Goal: Task Accomplishment & Management: Manage account settings

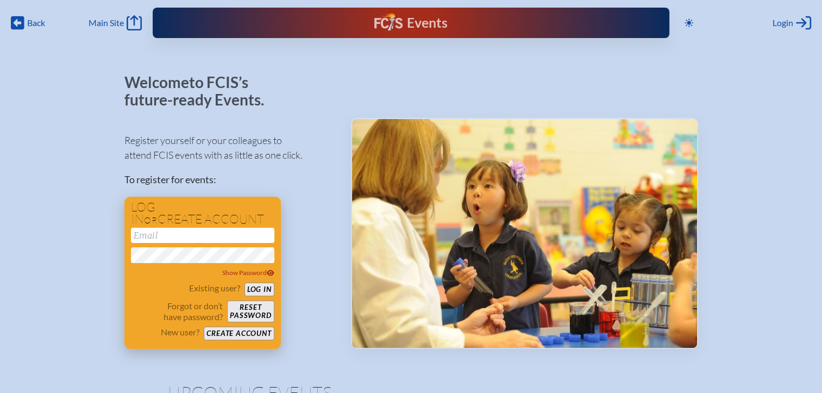
type input "[EMAIL_ADDRESS][DOMAIN_NAME]"
drag, startPoint x: 256, startPoint y: 288, endPoint x: 264, endPoint y: 265, distance: 24.6
click at [256, 287] on button "Log in" at bounding box center [260, 290] width 30 height 14
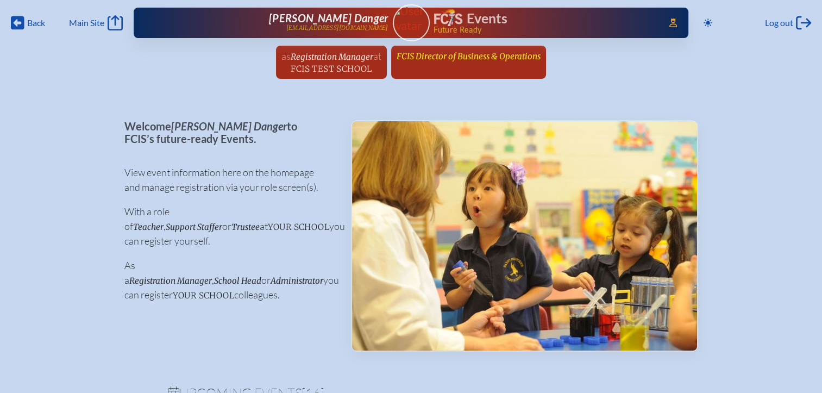
click at [504, 53] on span "FCIS Director of Business & Operations" at bounding box center [469, 56] width 144 height 10
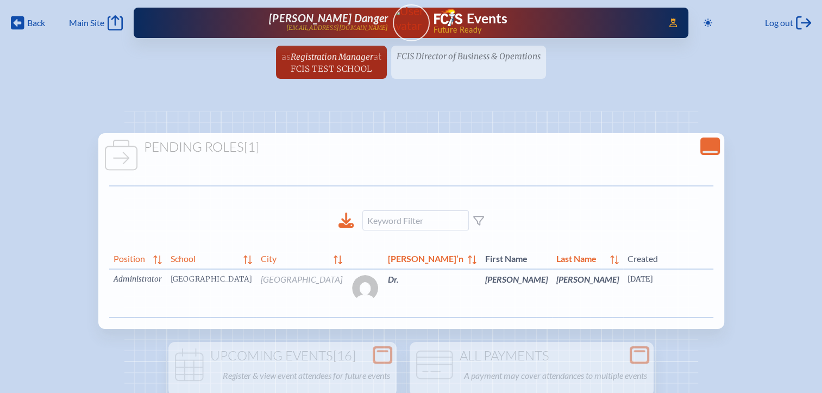
scroll to position [0, 11]
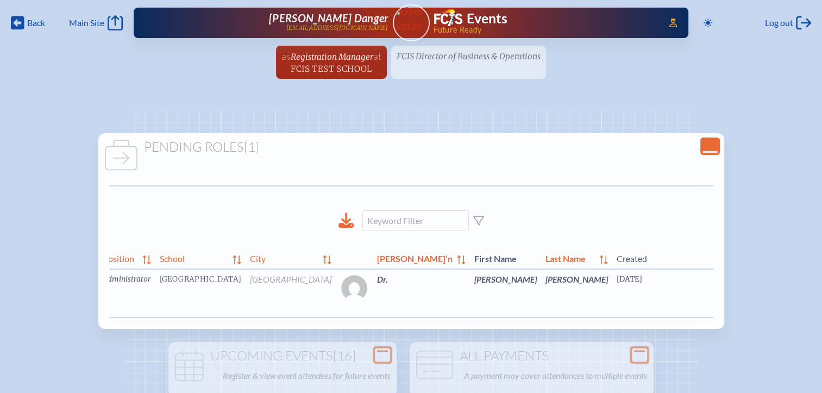
click at [819, 305] on link "edit Person’s Details" at bounding box center [837, 295] width 36 height 34
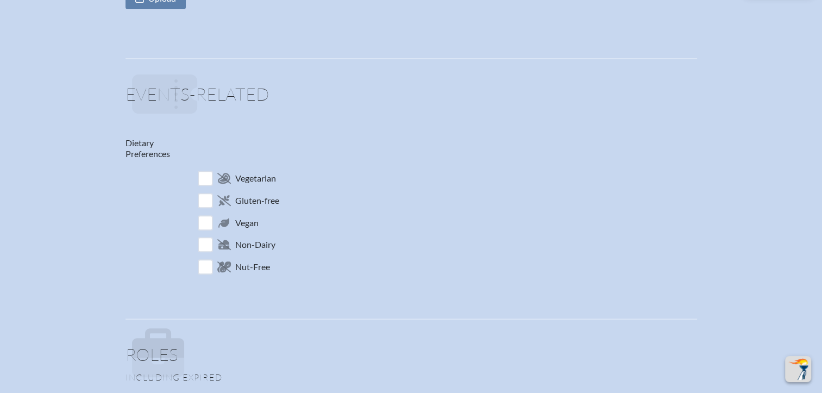
scroll to position [598, 0]
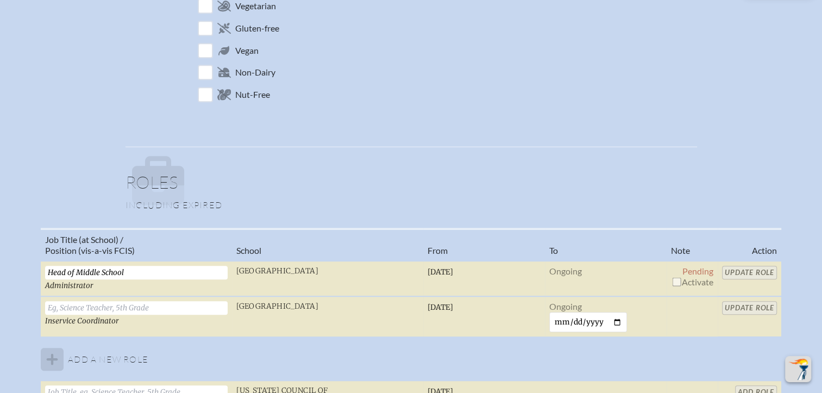
click at [678, 281] on input "checkbox" at bounding box center [676, 281] width 9 height 9
checkbox input "true"
click at [735, 273] on input "Update Role" at bounding box center [749, 273] width 55 height 14
